Goal: Browse casually

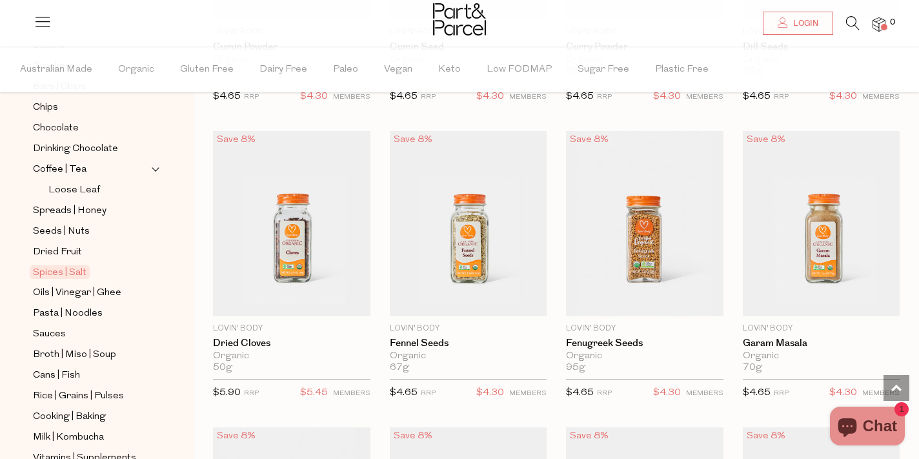
scroll to position [3022, 0]
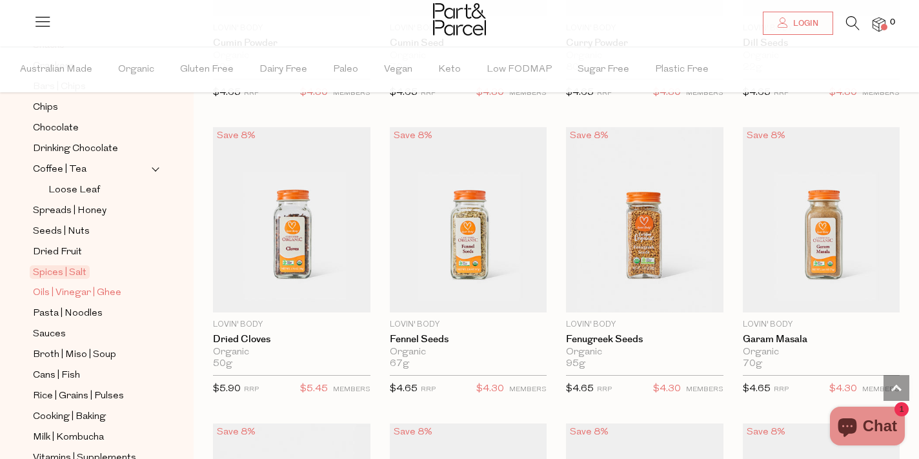
click at [76, 290] on span "Oils | Vinegar | Ghee" at bounding box center [77, 292] width 88 height 15
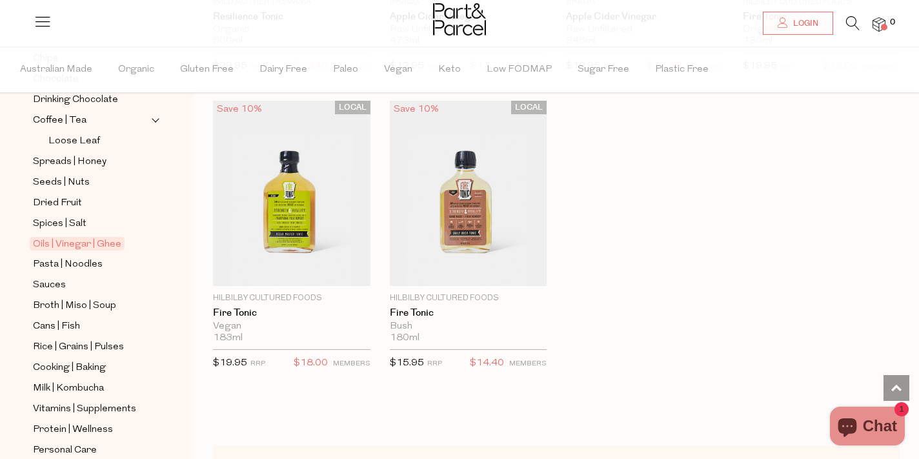
scroll to position [3372, 0]
click at [57, 323] on span "Cans | Fish" at bounding box center [56, 326] width 47 height 15
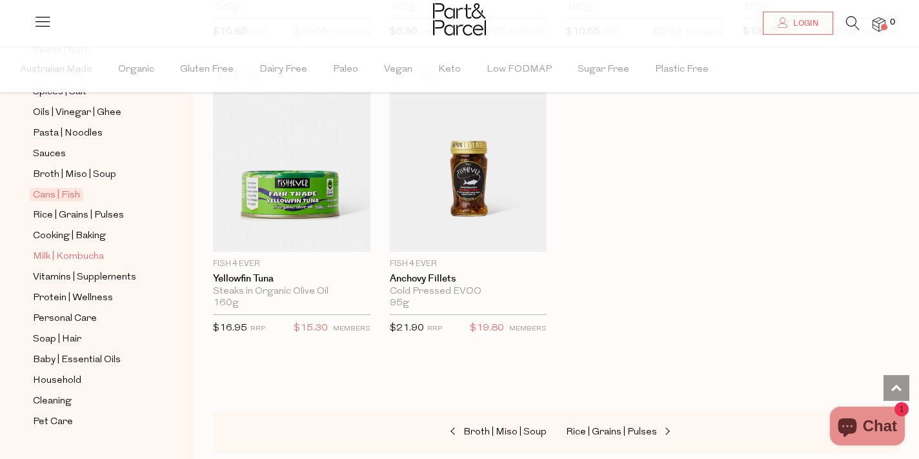
scroll to position [454, 0]
click at [72, 273] on span "Vitamins | Supplements" at bounding box center [84, 276] width 103 height 15
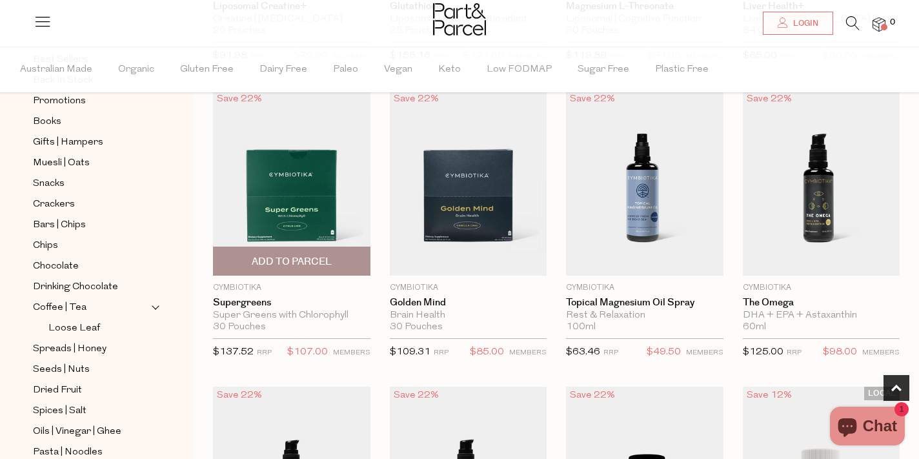
scroll to position [674, 0]
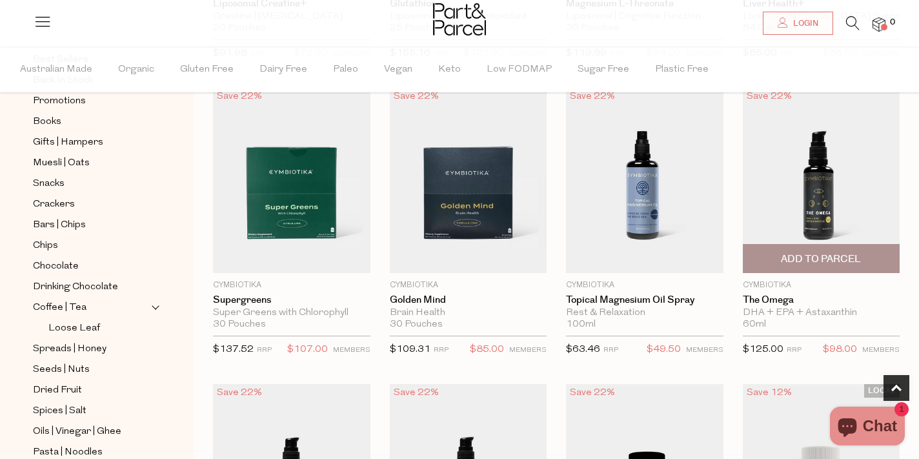
click at [814, 179] on img at bounding box center [821, 179] width 157 height 185
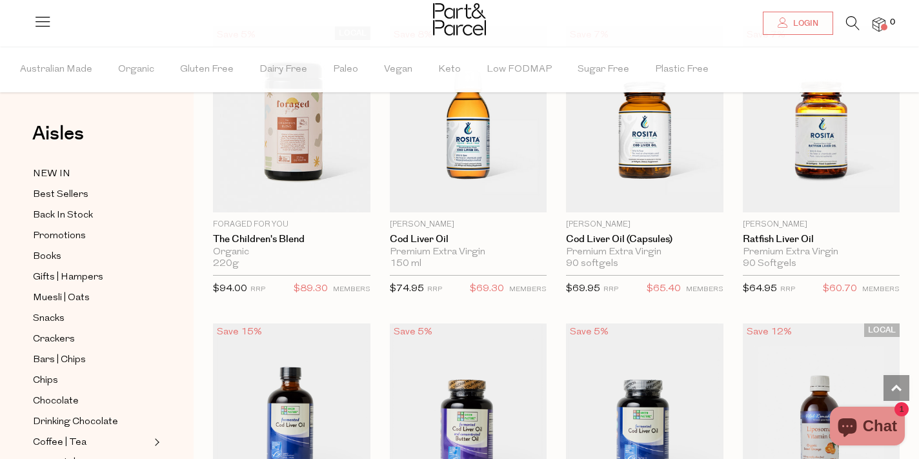
scroll to position [3130, 0]
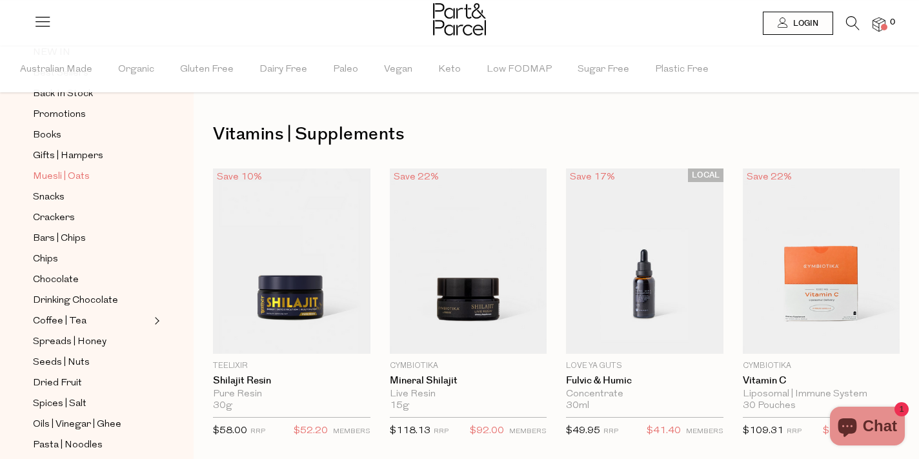
scroll to position [134, 0]
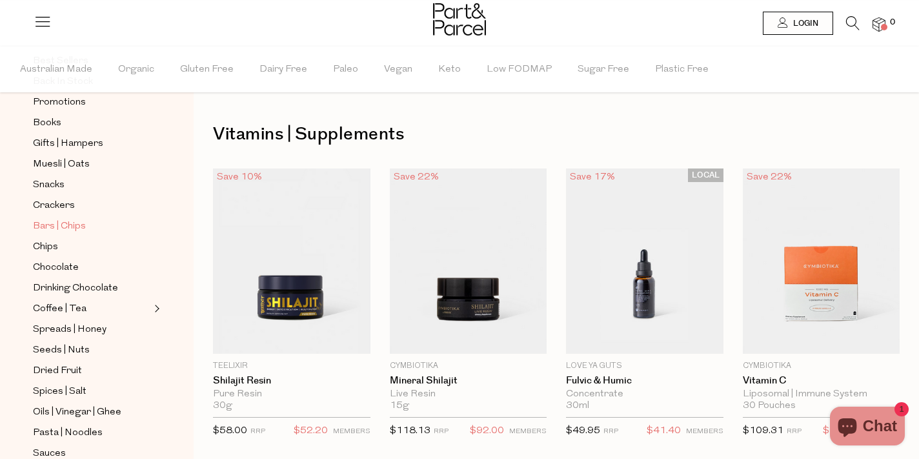
click at [49, 222] on span "Bars | Chips" at bounding box center [59, 226] width 53 height 15
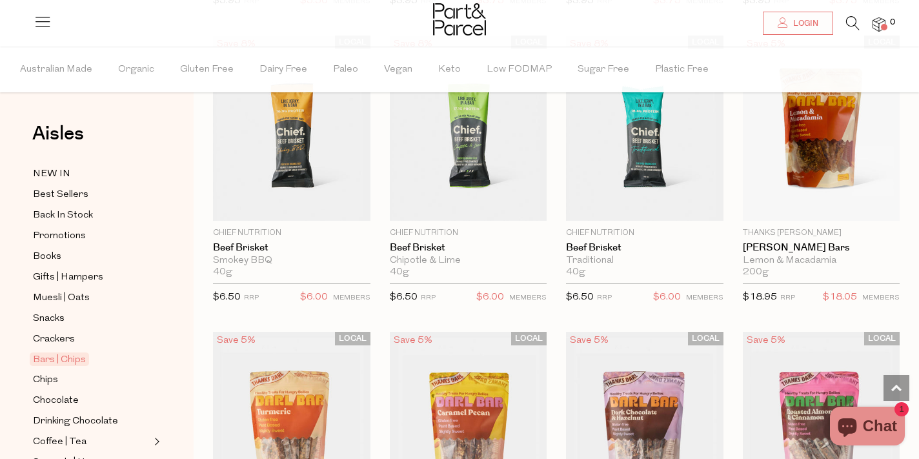
scroll to position [1628, 0]
